Goal: Task Accomplishment & Management: Use online tool/utility

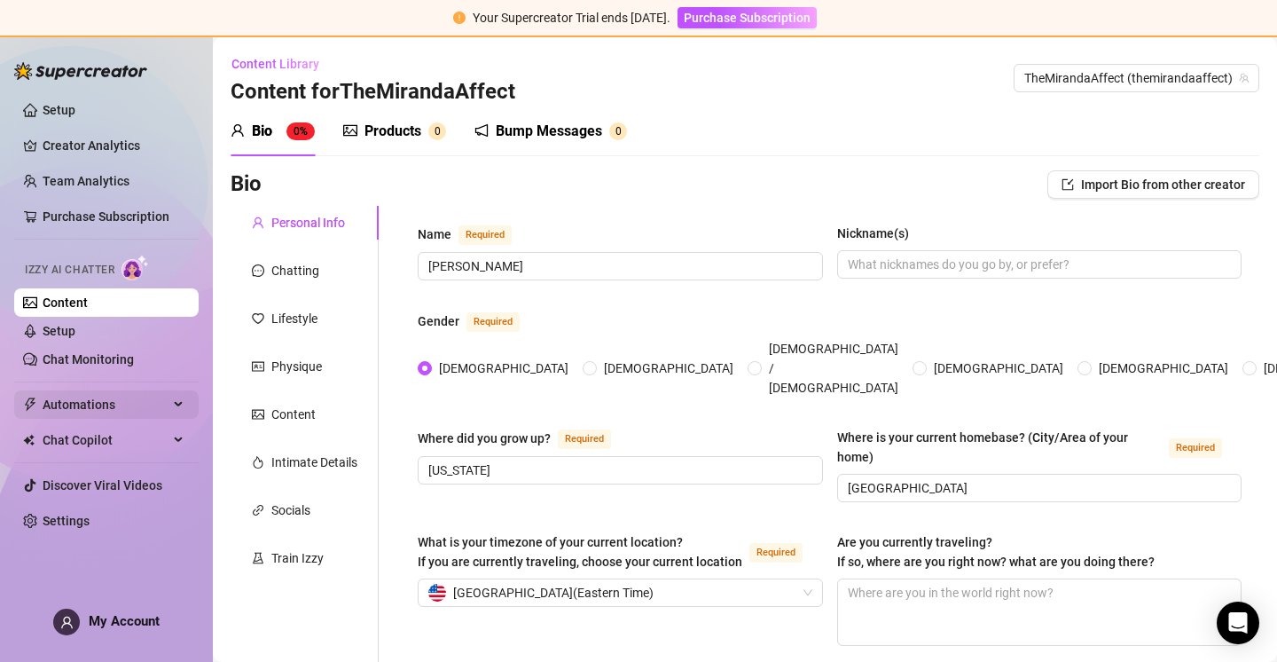
click at [111, 397] on span "Automations" at bounding box center [106, 404] width 126 height 28
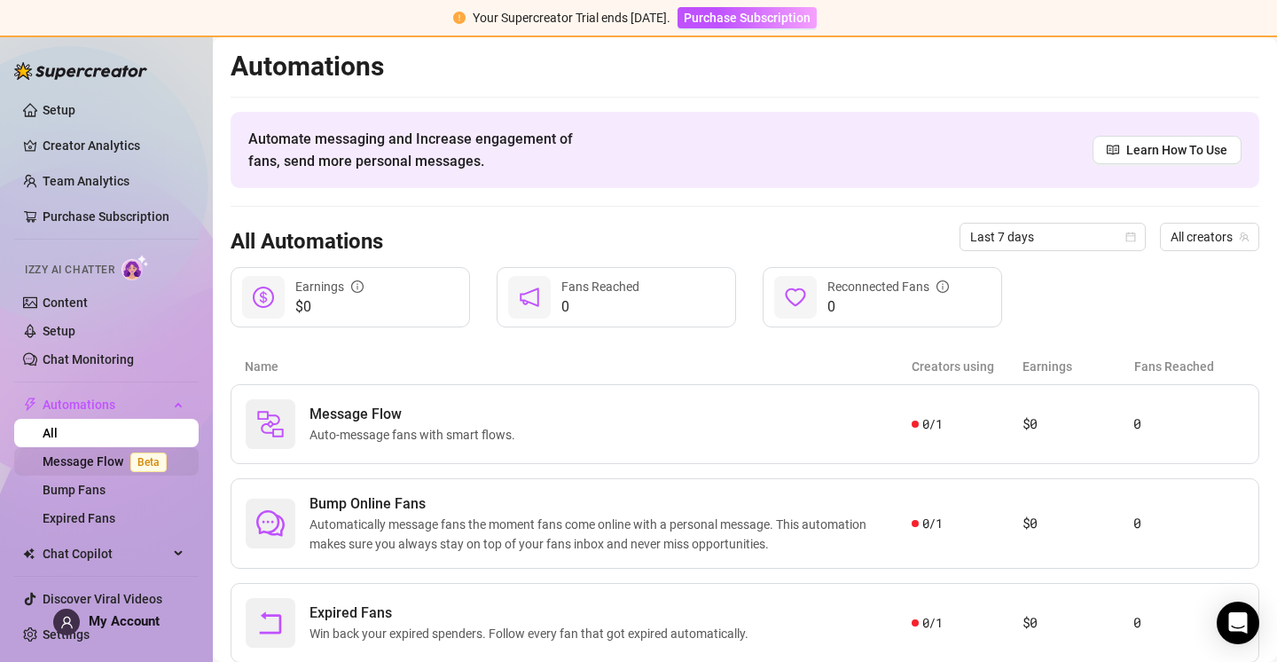
click at [98, 458] on link "Message Flow Beta" at bounding box center [108, 461] width 131 height 14
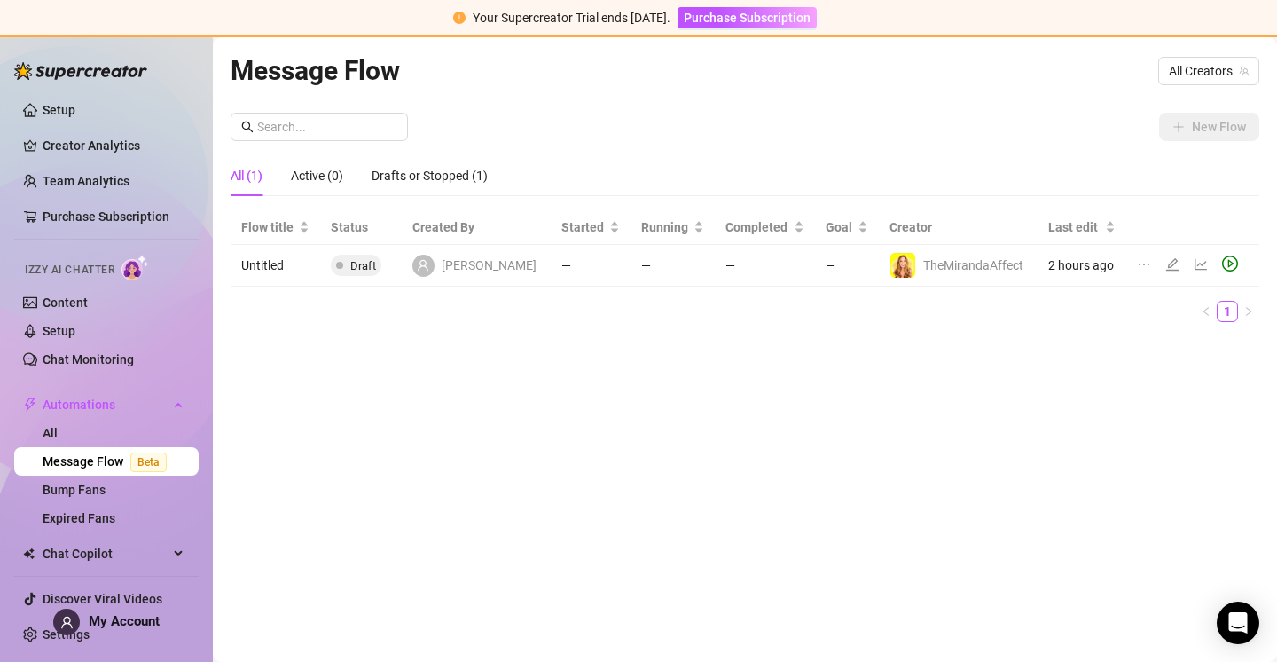
click at [1165, 262] on icon "edit" at bounding box center [1172, 264] width 14 height 14
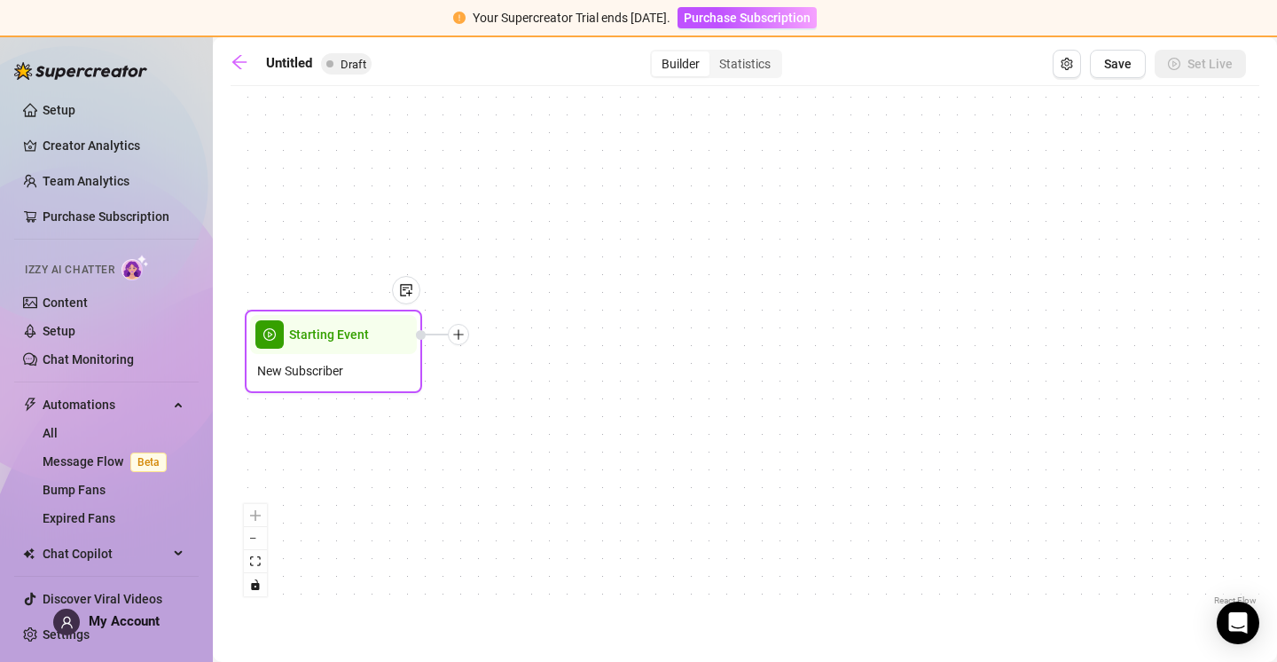
drag, startPoint x: 756, startPoint y: 360, endPoint x: 342, endPoint y: 358, distance: 413.2
click at [342, 358] on div "New Subscriber" at bounding box center [333, 371] width 167 height 34
click at [457, 338] on icon "plus" at bounding box center [458, 334] width 12 height 12
click at [548, 363] on div "Condition" at bounding box center [546, 366] width 129 height 30
click at [531, 364] on div "Condition" at bounding box center [546, 366] width 129 height 30
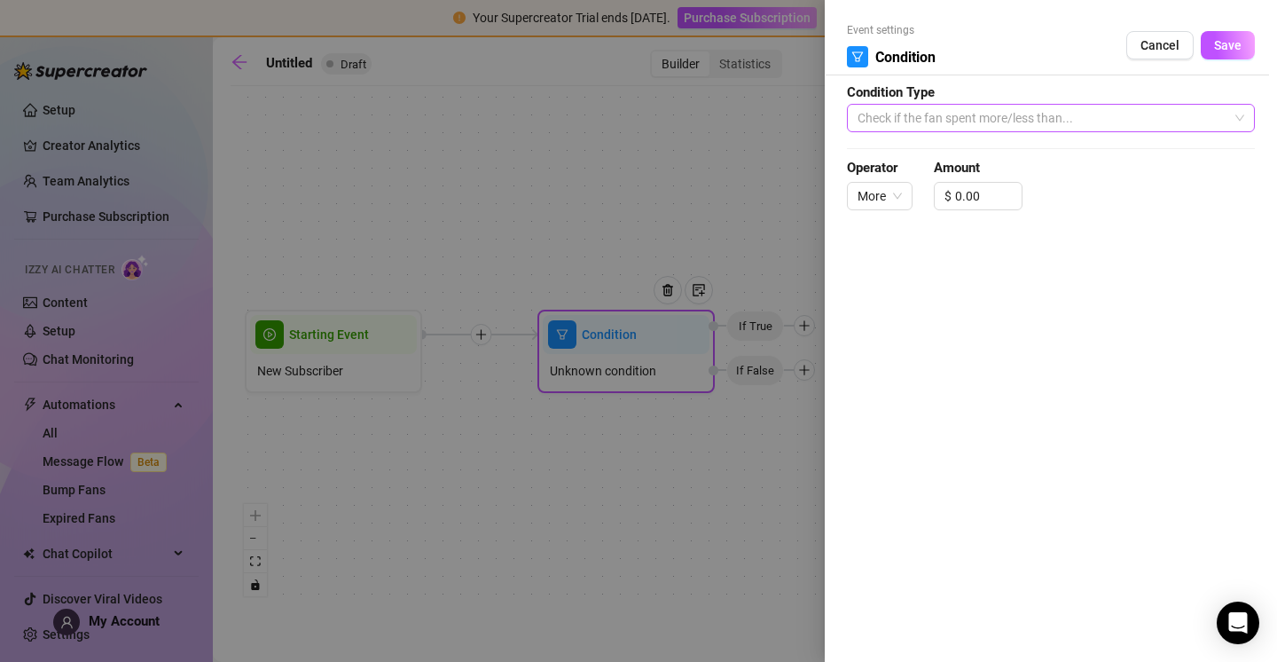
click at [1010, 119] on span "Check if the fan spent more/less than..." at bounding box center [1051, 118] width 387 height 27
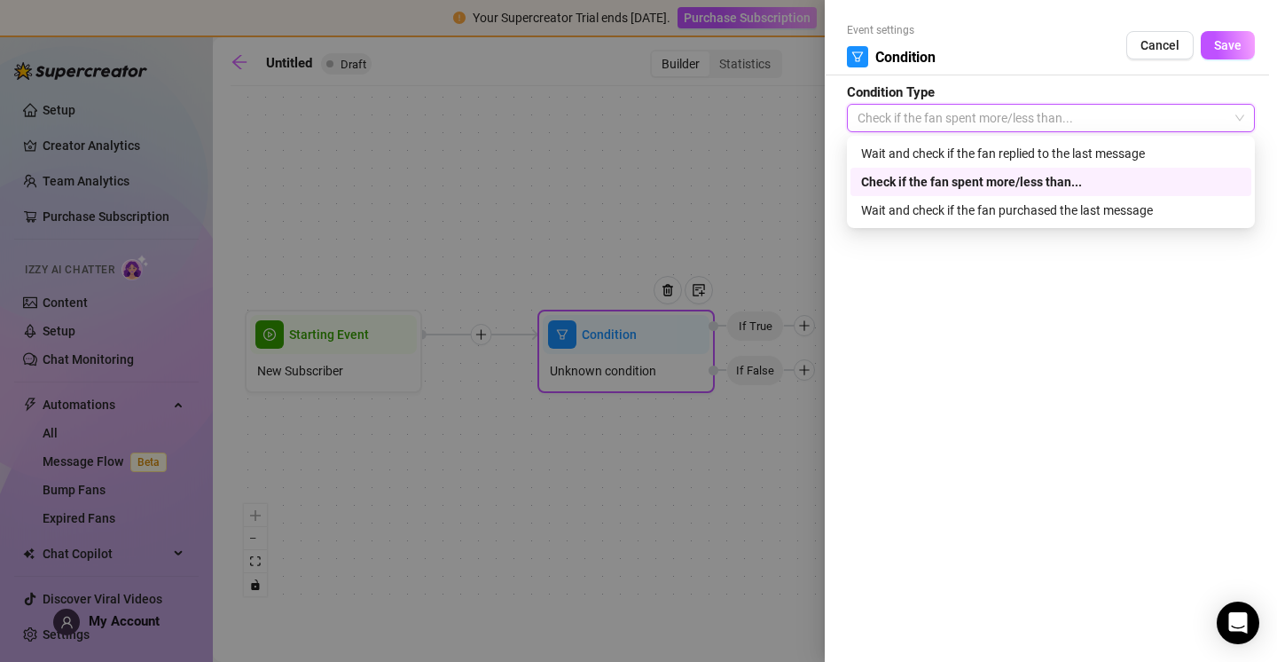
click at [1007, 184] on div "Check if the fan spent more/less than..." at bounding box center [1051, 182] width 380 height 20
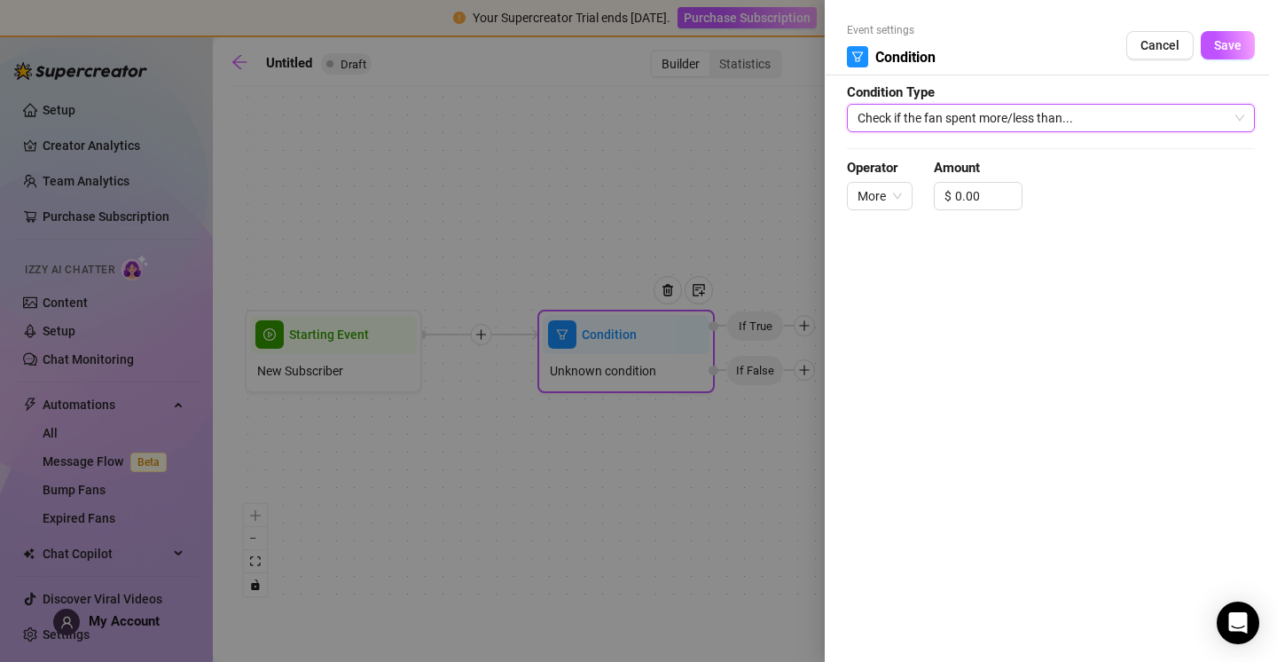
click at [1015, 116] on span "Check if the fan spent more/less than..." at bounding box center [1051, 118] width 387 height 27
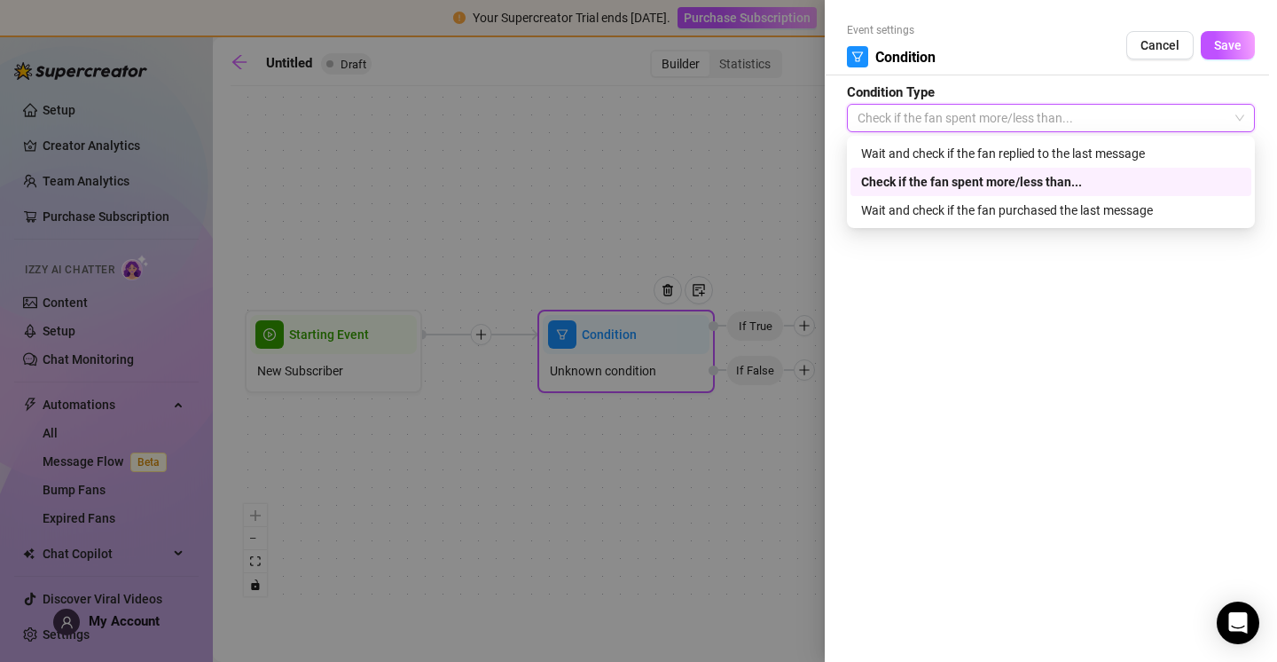
click at [1158, 176] on div "Check if the fan spent more/less than..." at bounding box center [1051, 182] width 380 height 20
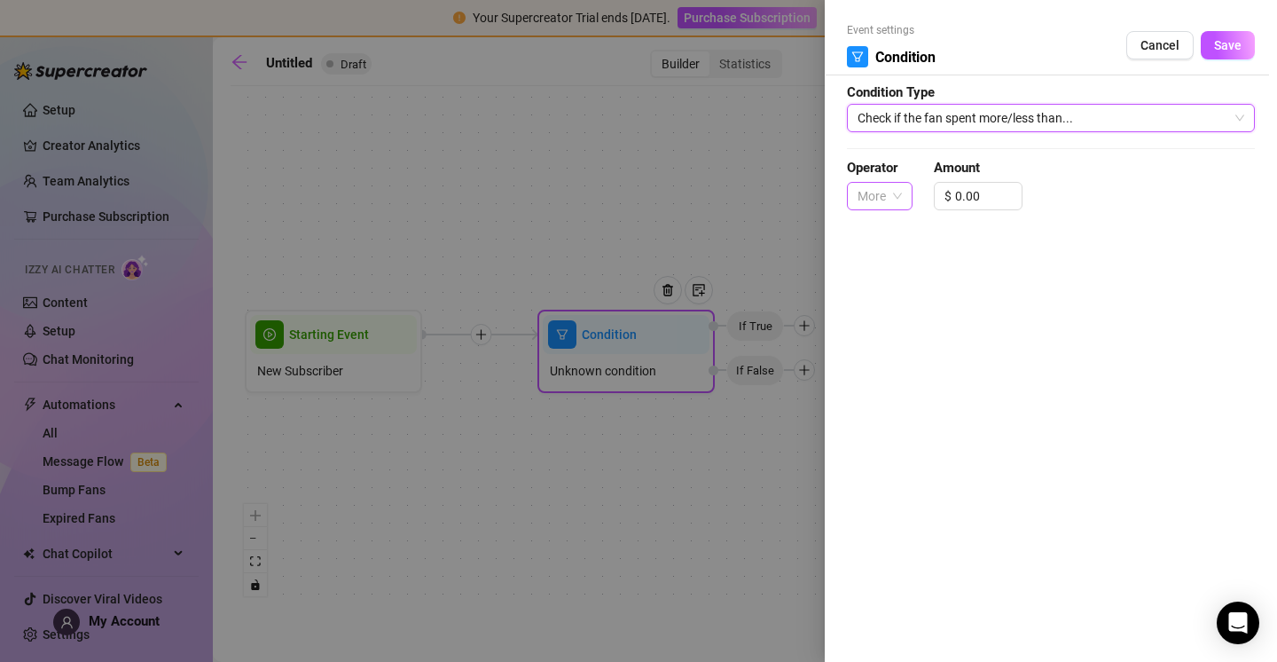
click at [896, 200] on span "More" at bounding box center [880, 196] width 44 height 27
click at [1171, 46] on span "Cancel" at bounding box center [1159, 45] width 39 height 14
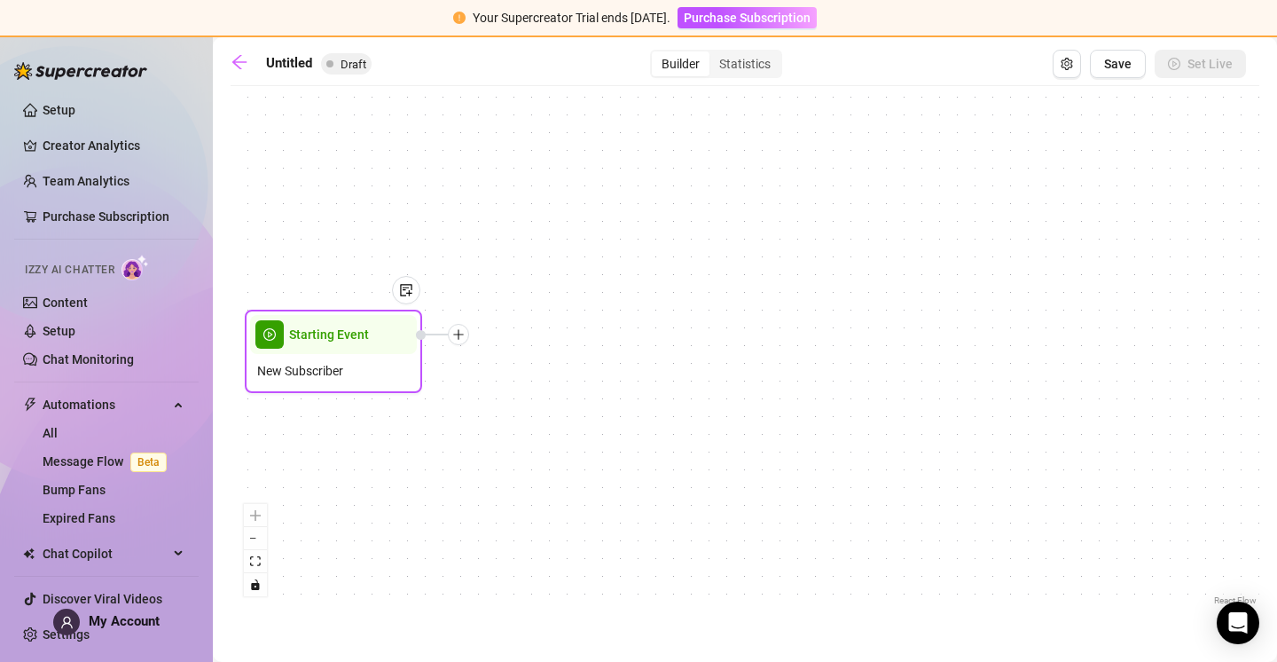
click at [459, 344] on div at bounding box center [458, 334] width 21 height 21
click at [561, 391] on div "Message" at bounding box center [546, 396] width 129 height 30
type textarea "Write your message here"
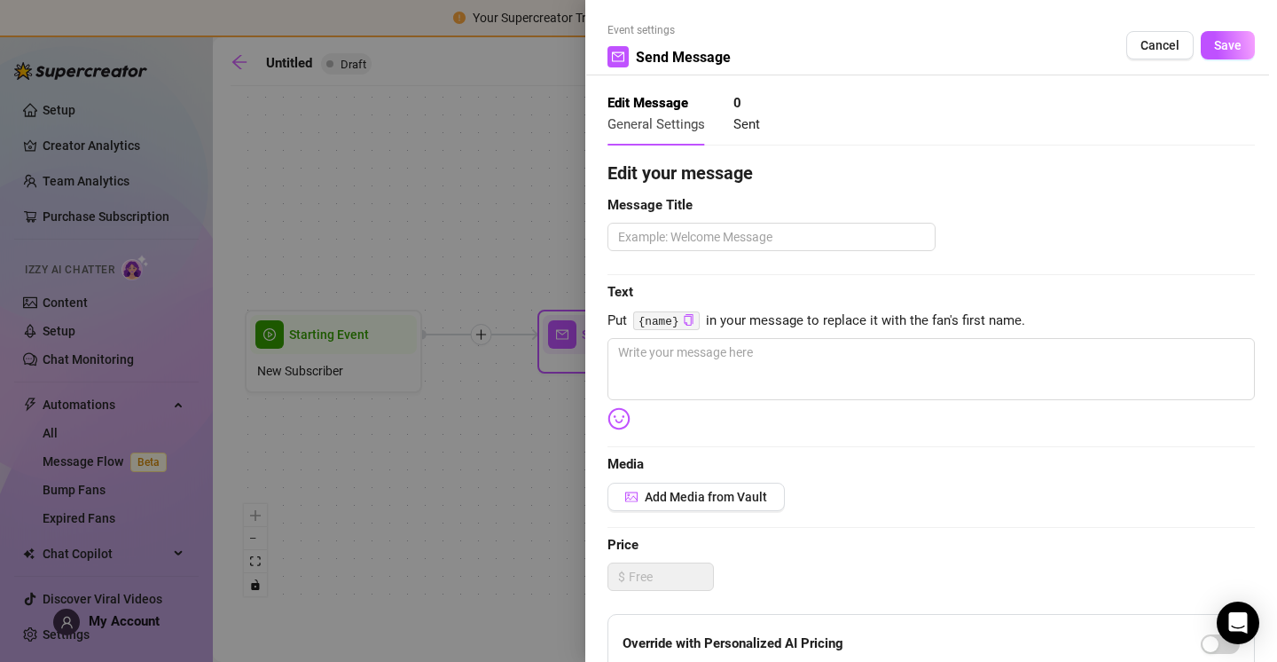
click at [1149, 39] on span "Cancel" at bounding box center [1159, 45] width 39 height 14
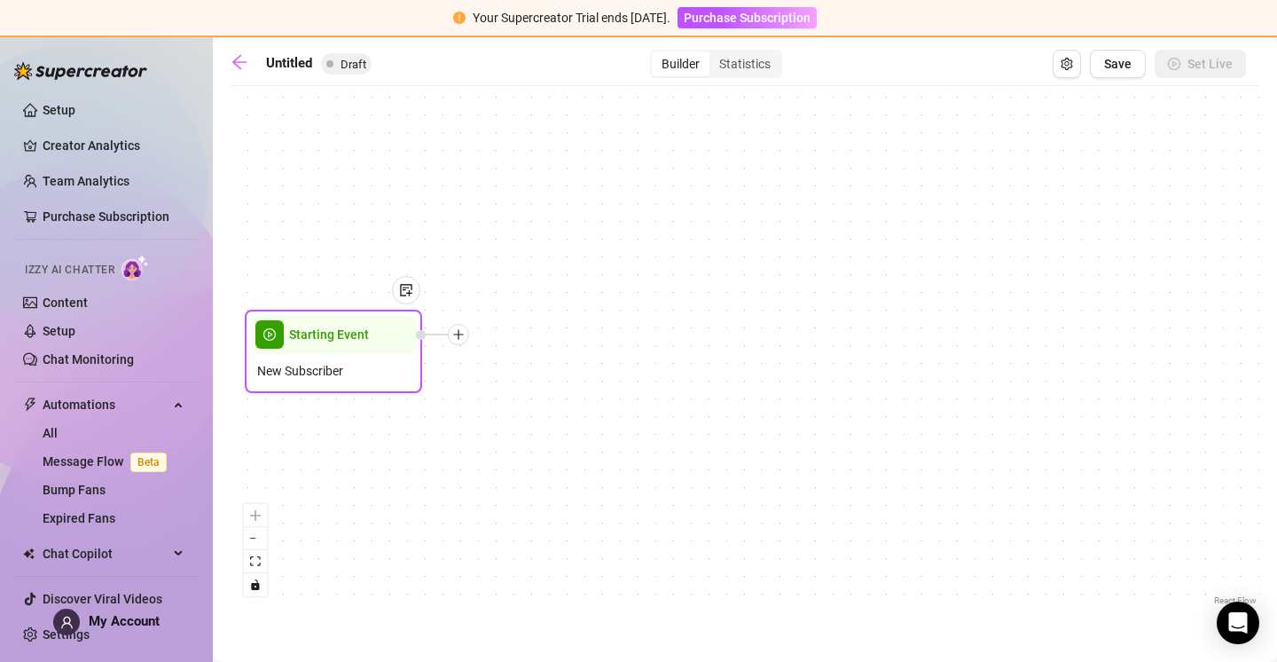
click at [461, 329] on icon "plus" at bounding box center [458, 334] width 12 height 12
click at [460, 333] on icon "plus" at bounding box center [458, 334] width 12 height 12
click at [516, 330] on div "Time Delay" at bounding box center [546, 336] width 129 height 30
click at [552, 332] on div "Time Delay" at bounding box center [546, 336] width 129 height 30
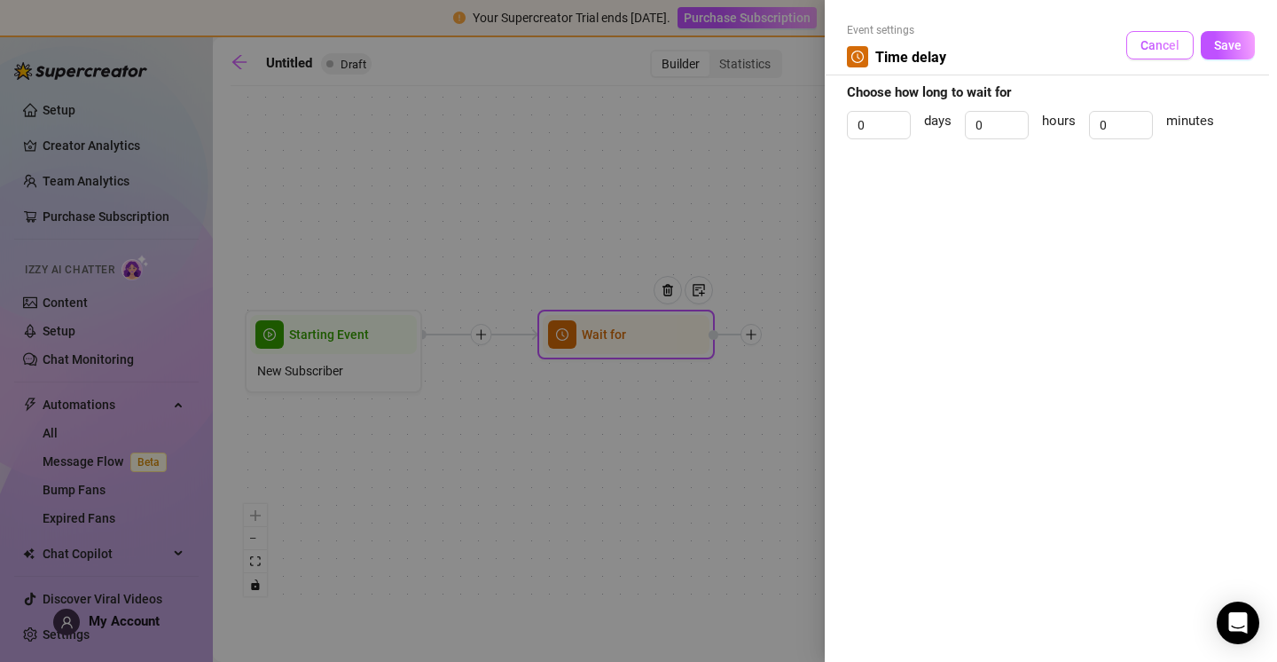
click at [1181, 43] on button "Cancel" at bounding box center [1159, 45] width 67 height 28
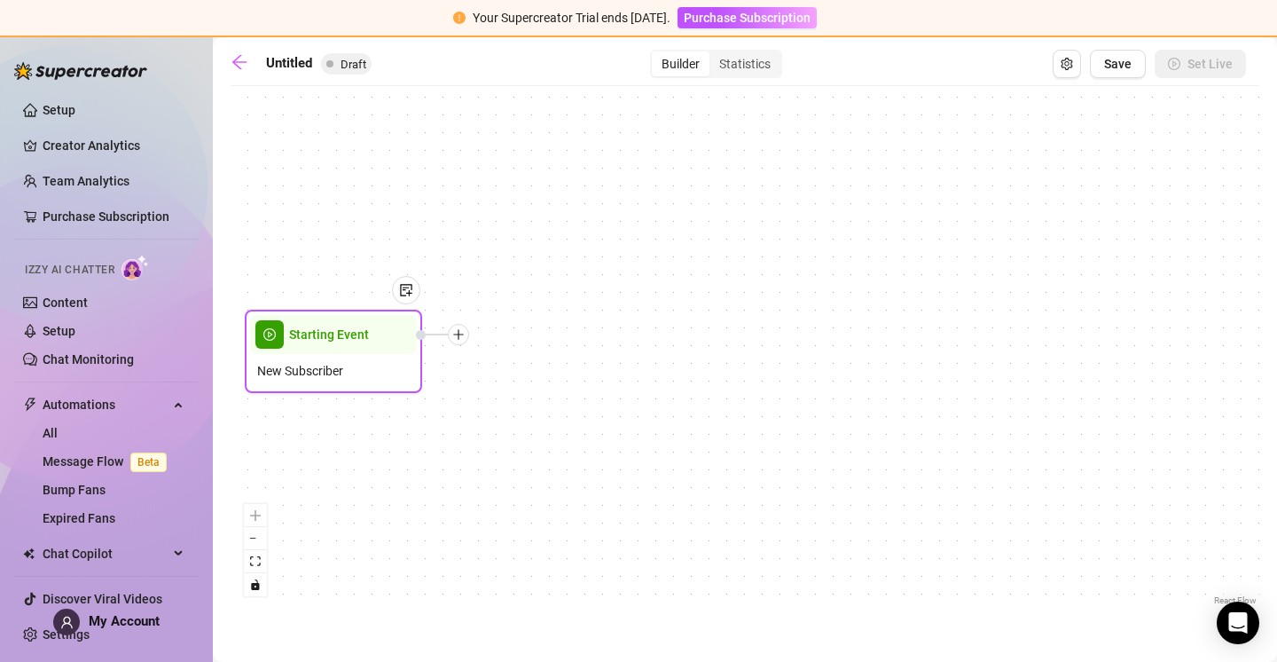
click at [461, 334] on icon "plus" at bounding box center [458, 334] width 12 height 12
click at [458, 333] on icon "plus" at bounding box center [458, 334] width 1 height 10
